Goal: Transaction & Acquisition: Subscribe to service/newsletter

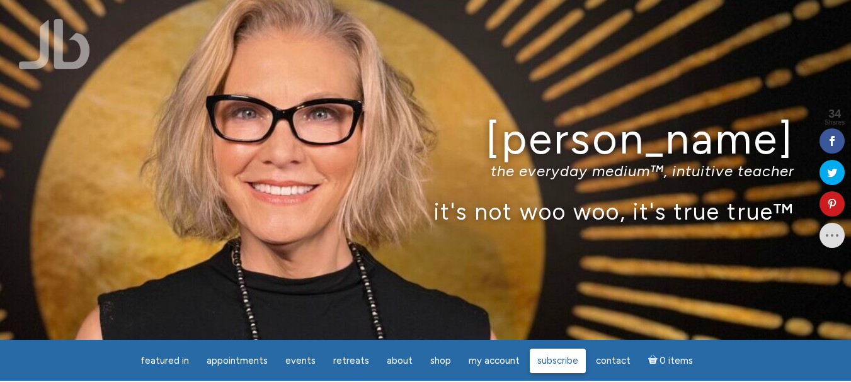
click at [560, 363] on span "Subscribe" at bounding box center [557, 360] width 41 height 11
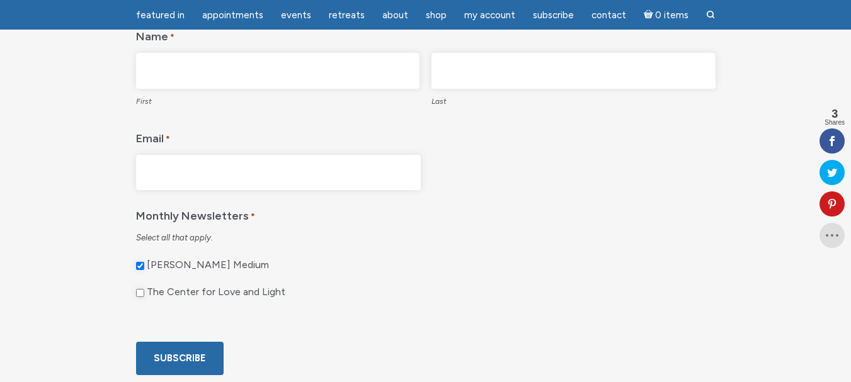
scroll to position [252, 0]
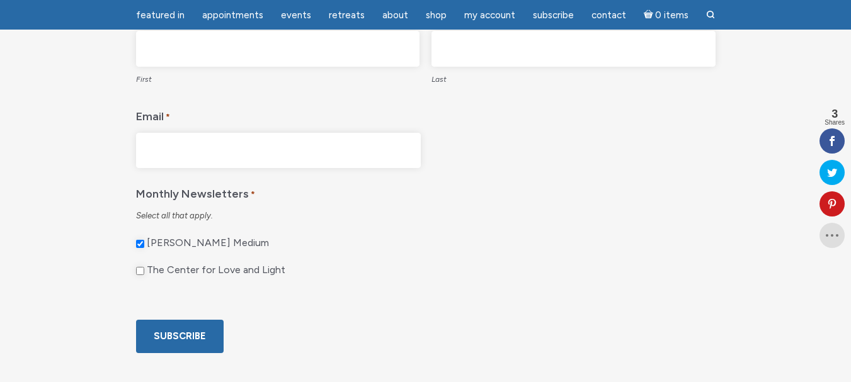
click at [169, 146] on input "Email *" at bounding box center [278, 151] width 285 height 36
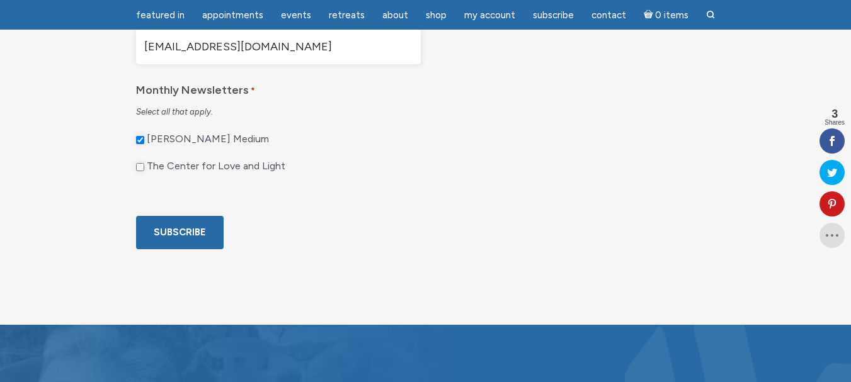
scroll to position [378, 0]
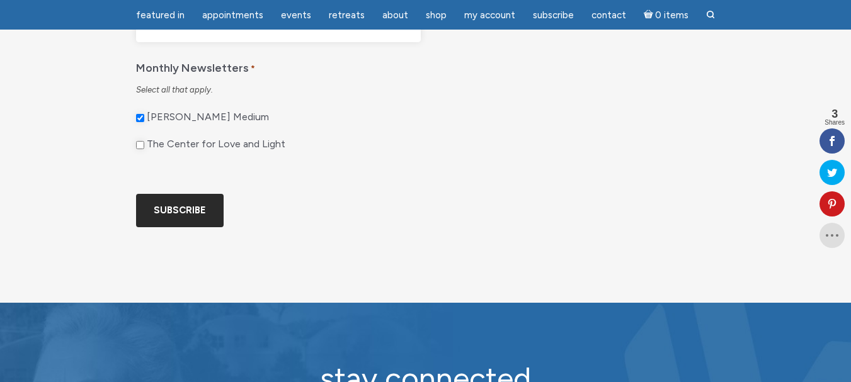
type input "[EMAIL_ADDRESS][DOMAIN_NAME]"
click at [185, 227] on input "Subscribe" at bounding box center [180, 210] width 88 height 33
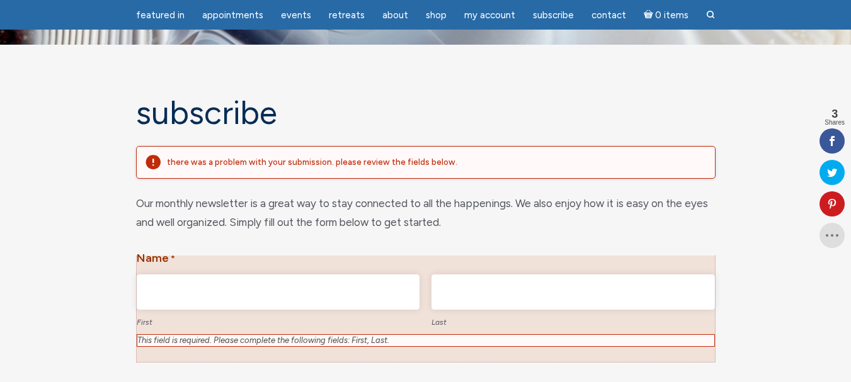
scroll to position [139, 0]
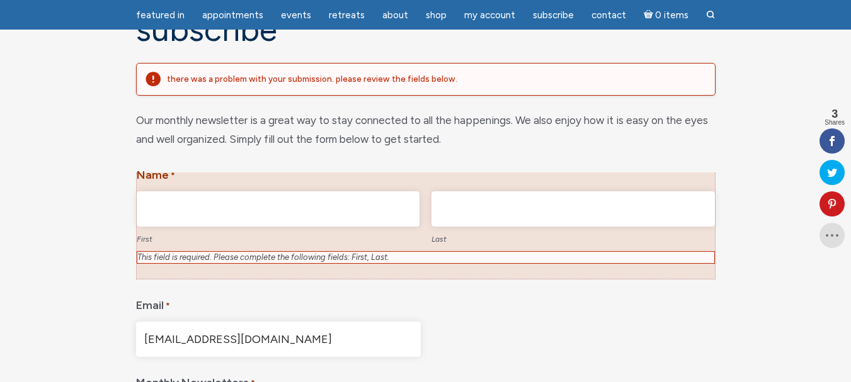
click at [159, 217] on input "First" at bounding box center [278, 209] width 283 height 36
type input "[PERSON_NAME]"
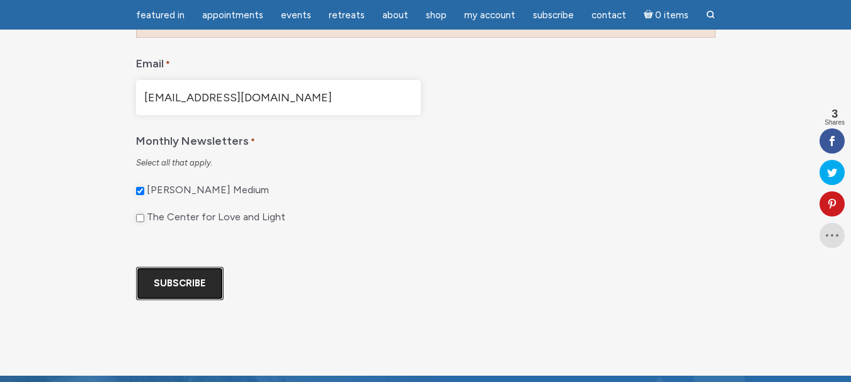
click at [159, 300] on input "Subscribe" at bounding box center [180, 283] width 88 height 33
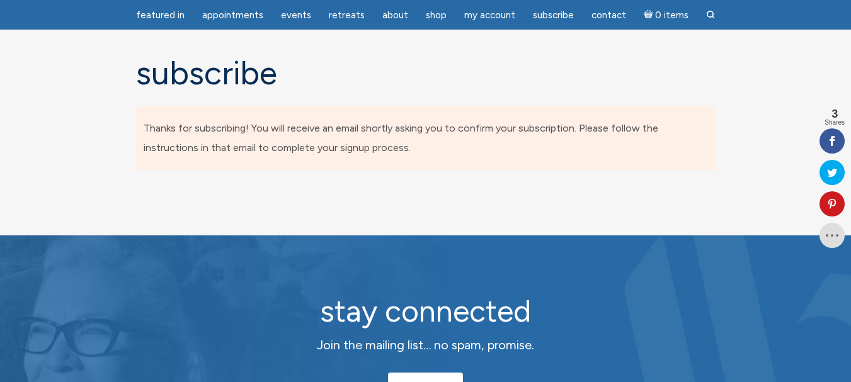
scroll to position [76, 0]
